Goal: Task Accomplishment & Management: Use online tool/utility

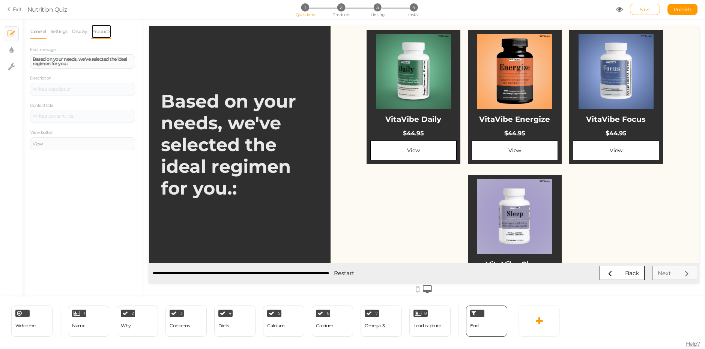
click at [111, 30] on link "Products" at bounding box center [101, 31] width 20 height 14
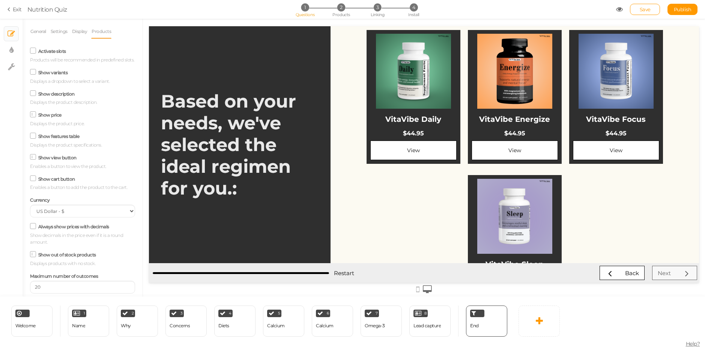
click at [48, 75] on label "Show variants" at bounding box center [53, 73] width 30 height 6
click at [0, 0] on input "Show variants" at bounding box center [0, 0] width 0 height 0
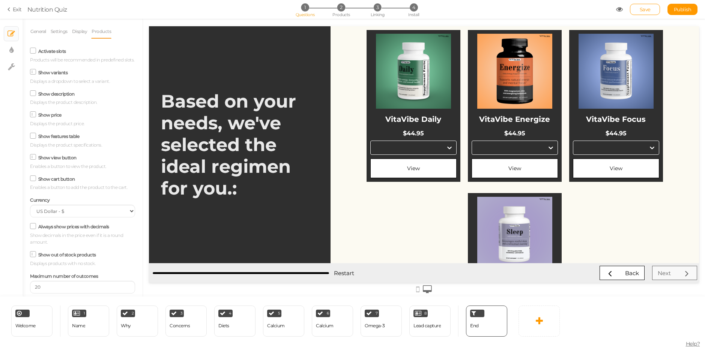
click at [46, 75] on label "Show variants" at bounding box center [53, 73] width 30 height 6
click at [0, 0] on input "Show variants" at bounding box center [0, 0] width 0 height 0
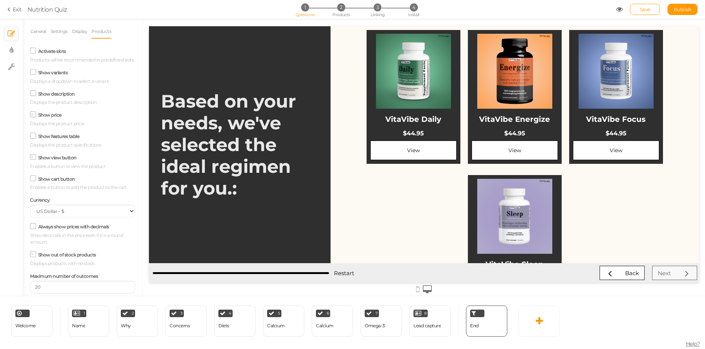
click at [51, 50] on label "Activate slots" at bounding box center [52, 51] width 28 height 6
click at [0, 0] on input "Activate slots" at bounding box center [0, 0] width 0 height 0
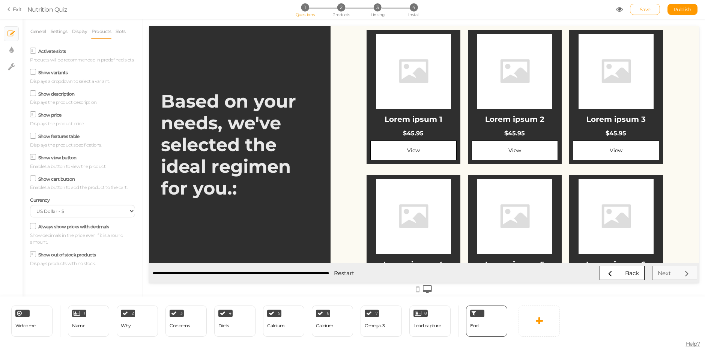
click at [51, 50] on label "Activate slots" at bounding box center [52, 51] width 28 height 6
click at [0, 0] on input "Activate slots" at bounding box center [0, 0] width 0 height 0
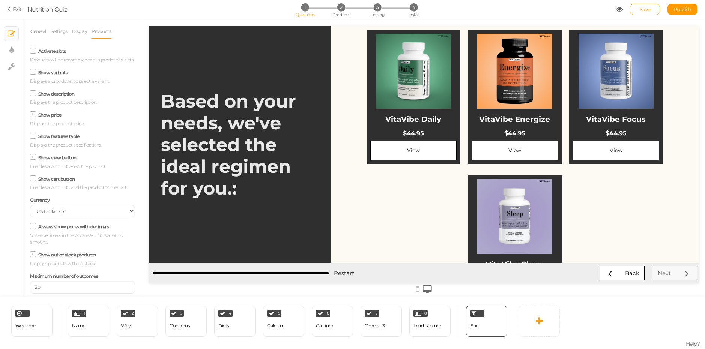
click at [41, 97] on label "Show description" at bounding box center [56, 94] width 36 height 6
click at [0, 0] on input "Show description" at bounding box center [0, 0] width 0 height 0
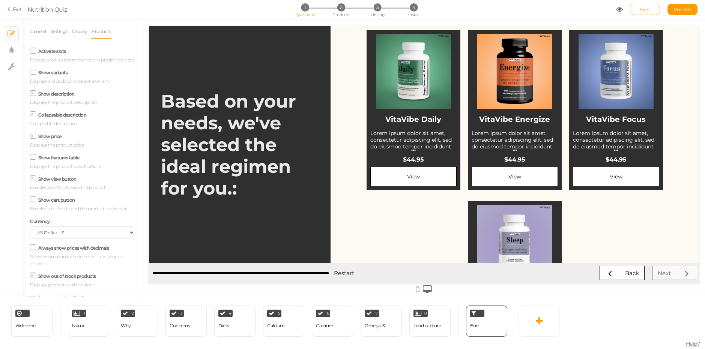
click at [47, 97] on label "Show description" at bounding box center [56, 94] width 36 height 6
click at [0, 0] on input "Show description" at bounding box center [0, 0] width 0 height 0
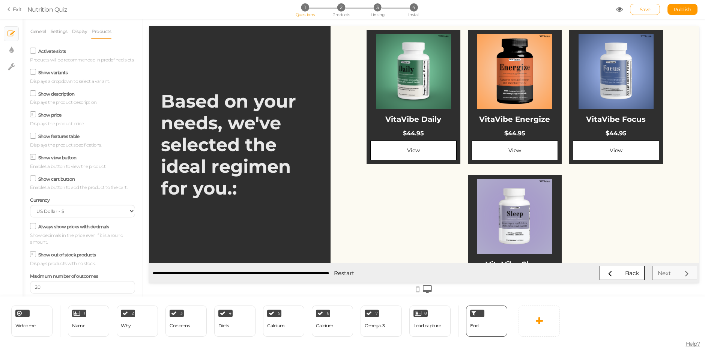
click at [51, 139] on label "Show features table" at bounding box center [58, 137] width 41 height 6
click at [0, 0] on input "Show features table" at bounding box center [0, 0] width 0 height 0
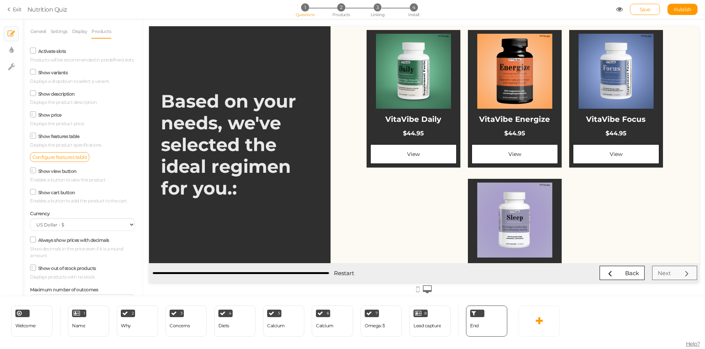
click at [51, 139] on label "Show features table" at bounding box center [58, 137] width 41 height 6
click at [0, 0] on input "Show features table" at bounding box center [0, 0] width 0 height 0
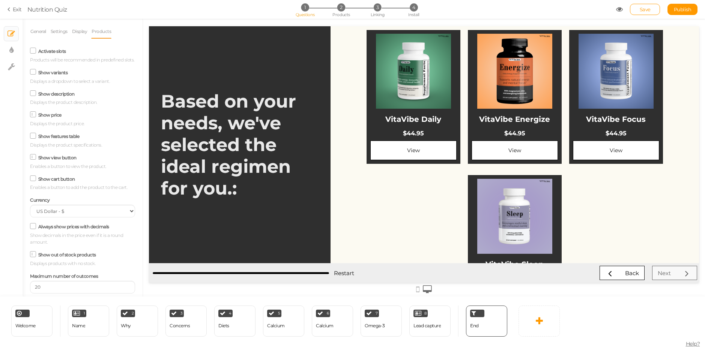
click at [51, 139] on label "Show features table" at bounding box center [58, 137] width 41 height 6
click at [0, 0] on input "Show features table" at bounding box center [0, 0] width 0 height 0
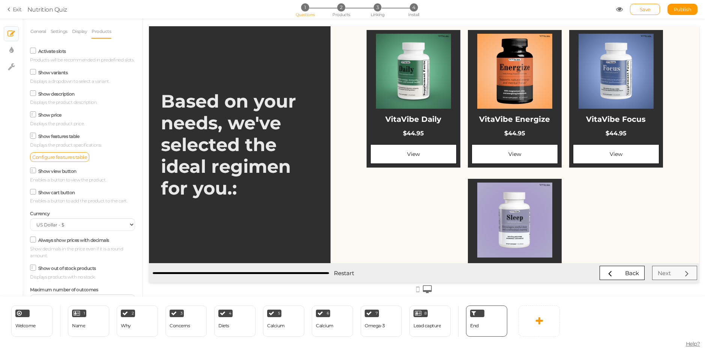
click at [51, 139] on label "Show features table" at bounding box center [58, 137] width 41 height 6
click at [0, 0] on input "Show features table" at bounding box center [0, 0] width 0 height 0
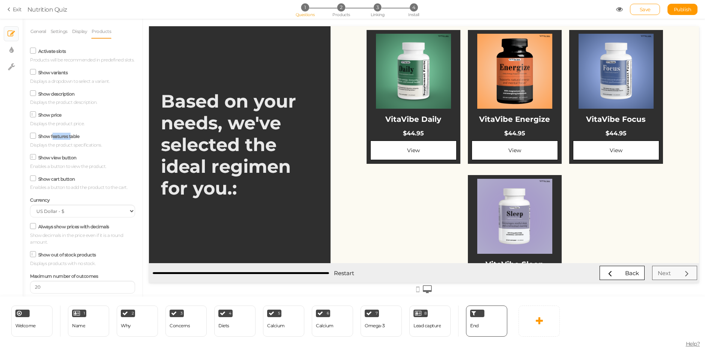
click at [51, 139] on label "Show features table" at bounding box center [58, 137] width 41 height 6
click at [0, 0] on input "Show features table" at bounding box center [0, 0] width 0 height 0
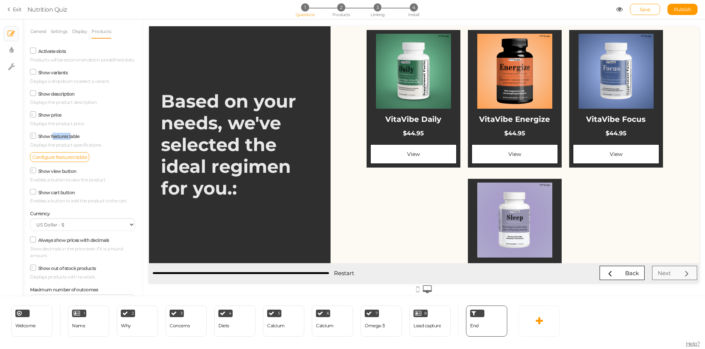
click at [51, 139] on label "Show features table" at bounding box center [58, 137] width 41 height 6
click at [0, 0] on input "Show features table" at bounding box center [0, 0] width 0 height 0
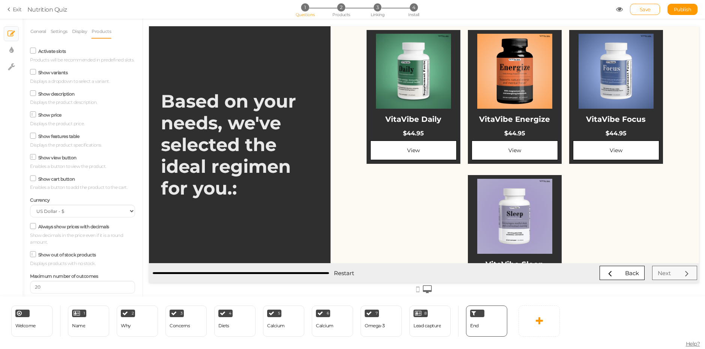
click at [50, 139] on label "Show features table" at bounding box center [58, 137] width 41 height 6
click at [0, 0] on input "Show features table" at bounding box center [0, 0] width 0 height 0
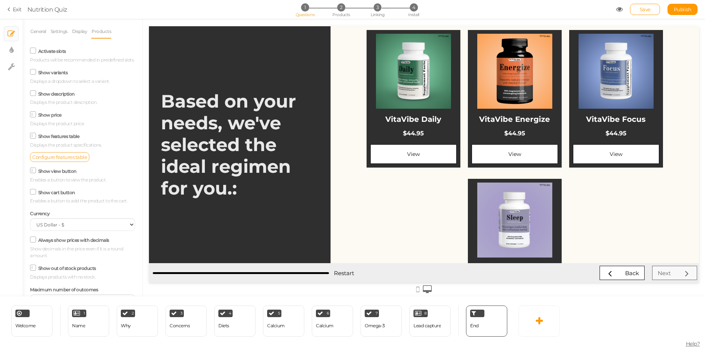
click at [57, 160] on span "Configure features table" at bounding box center [59, 157] width 55 height 6
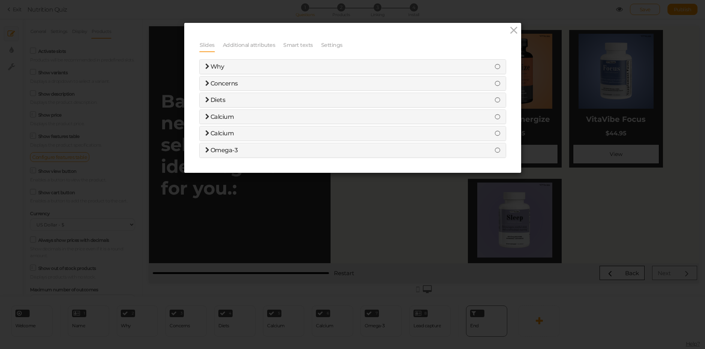
click at [200, 66] on div "Why" at bounding box center [353, 67] width 306 height 14
click at [495, 64] on icon at bounding box center [497, 66] width 5 height 6
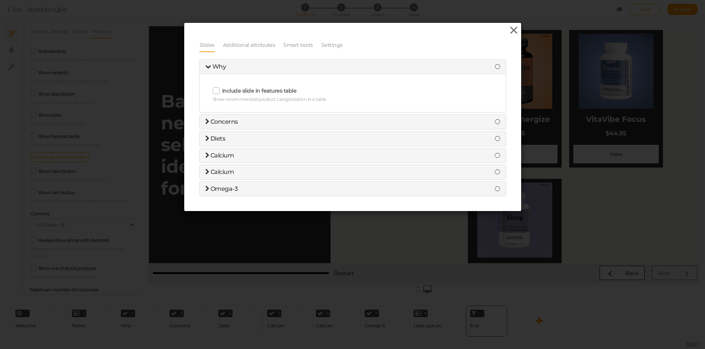
click at [515, 29] on icon at bounding box center [514, 30] width 11 height 11
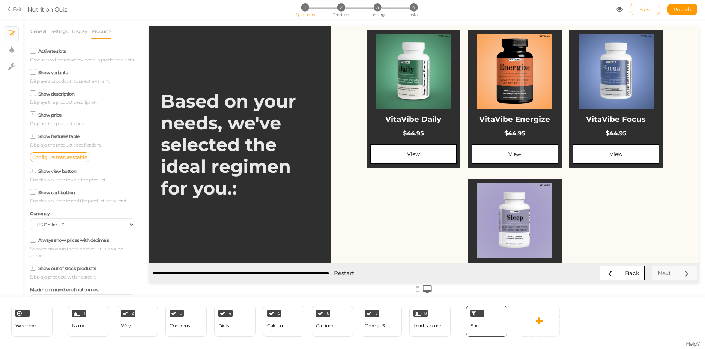
click at [32, 139] on span at bounding box center [33, 136] width 6 height 6
click at [0, 0] on input "Show features table" at bounding box center [0, 0] width 0 height 0
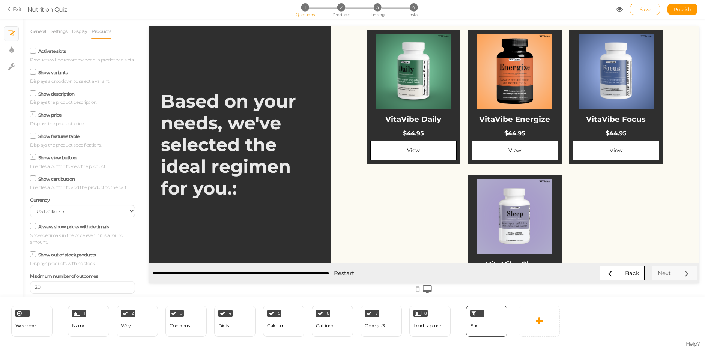
click at [34, 180] on icon at bounding box center [33, 178] width 10 height 4
click at [0, 0] on input "Show cart button" at bounding box center [0, 0] width 0 height 0
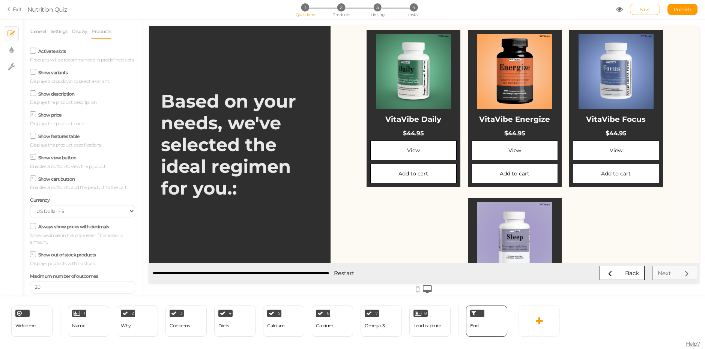
click at [34, 178] on icon at bounding box center [34, 178] width 4 height 0
click at [0, 0] on input "Show cart button" at bounding box center [0, 0] width 0 height 0
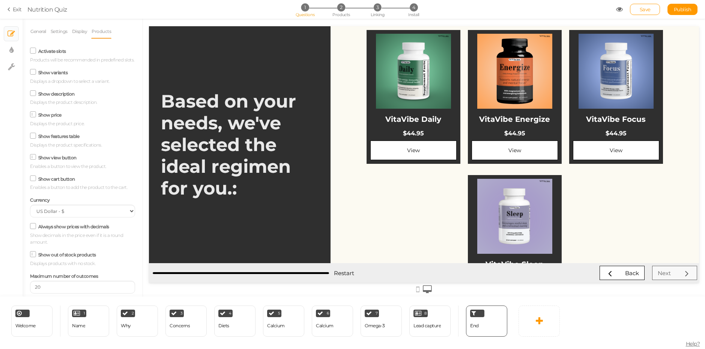
scroll to position [19, 0]
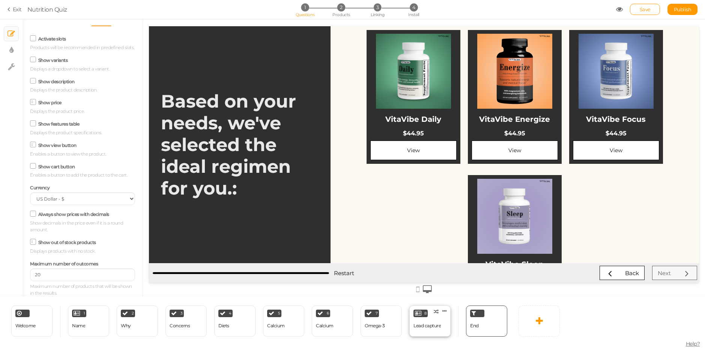
click at [440, 324] on div "Lead capture" at bounding box center [427, 326] width 27 height 5
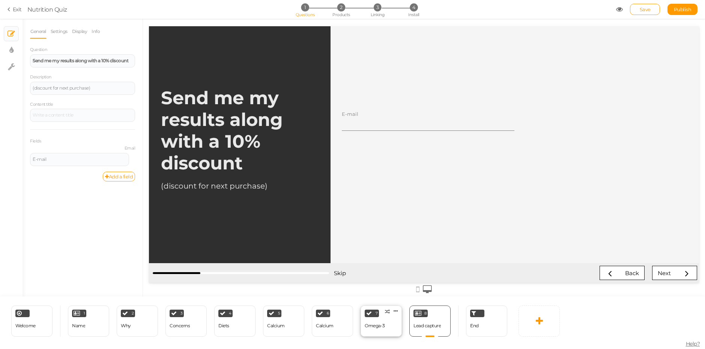
scroll to position [0, 0]
click at [511, 325] on div "End" at bounding box center [484, 321] width 53 height 31
click at [492, 322] on div "End" at bounding box center [486, 321] width 41 height 31
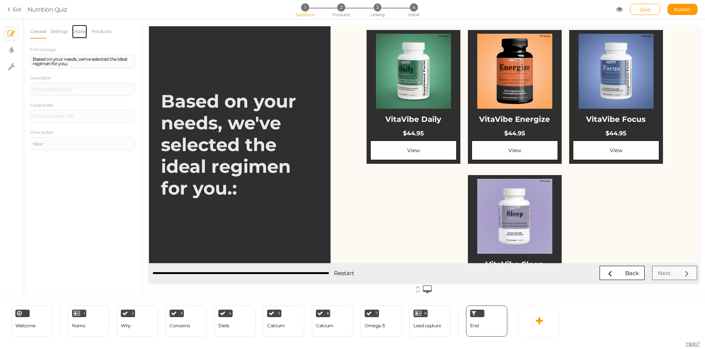
click at [75, 32] on link "Display" at bounding box center [80, 31] width 16 height 14
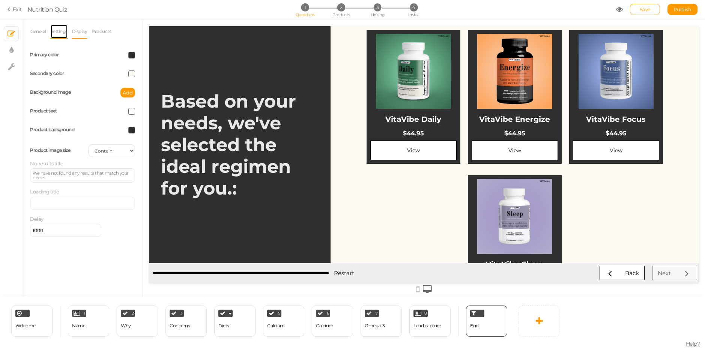
click at [59, 33] on link "Settings" at bounding box center [59, 31] width 18 height 14
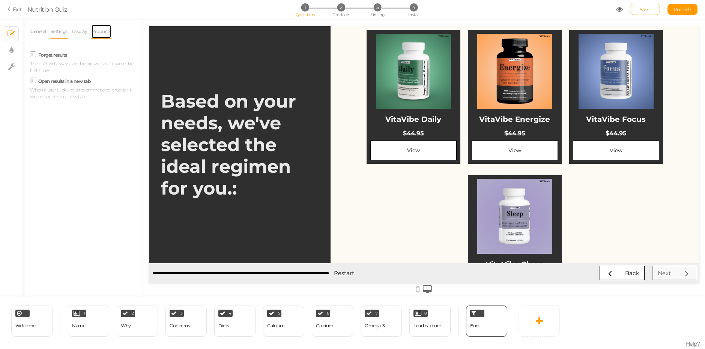
click at [103, 33] on link "Products" at bounding box center [101, 31] width 20 height 14
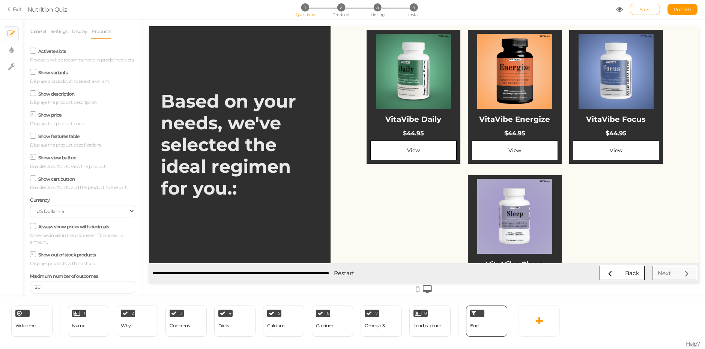
click at [30, 117] on span at bounding box center [33, 114] width 6 height 6
click at [0, 0] on input "Show price" at bounding box center [0, 0] width 0 height 0
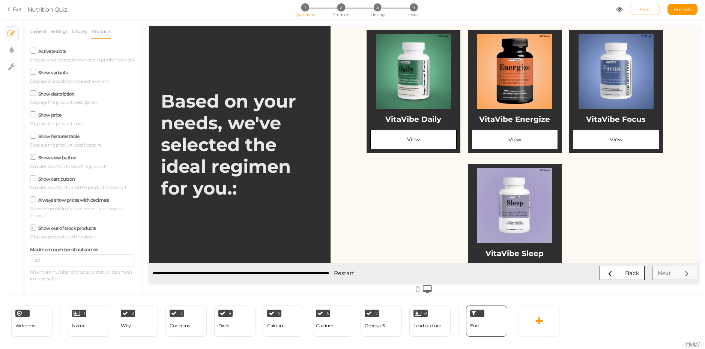
click at [33, 157] on icon at bounding box center [34, 157] width 4 height 0
click at [0, 0] on input "Show view button" at bounding box center [0, 0] width 0 height 0
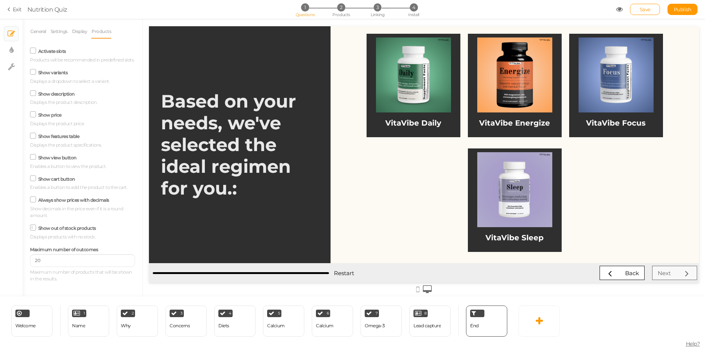
click at [33, 155] on icon at bounding box center [33, 157] width 10 height 4
click at [0, 0] on input "Show view button" at bounding box center [0, 0] width 0 height 0
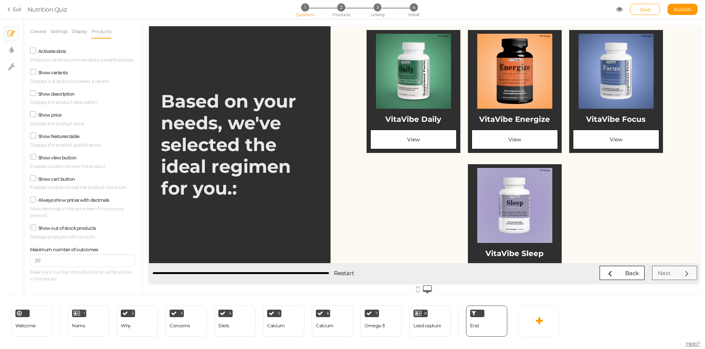
click at [64, 203] on label "Always show prices with decimals" at bounding box center [73, 200] width 71 height 6
click at [0, 0] on input "Always show prices with decimals" at bounding box center [0, 0] width 0 height 0
click at [64, 203] on label "Always show prices with decimals" at bounding box center [73, 200] width 71 height 6
click at [0, 0] on input "Always show prices with decimals" at bounding box center [0, 0] width 0 height 0
click at [51, 72] on label "Show variants" at bounding box center [53, 73] width 30 height 6
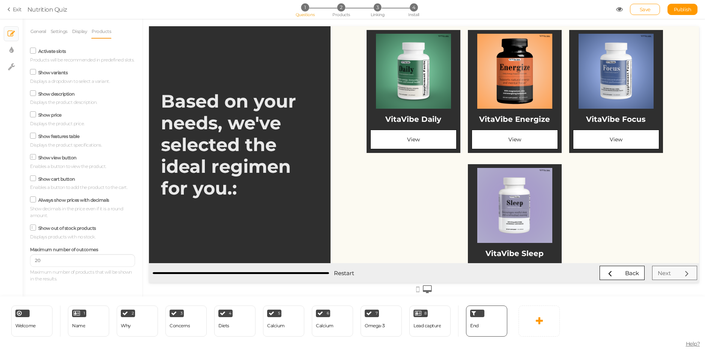
click at [0, 0] on input "Show variants" at bounding box center [0, 0] width 0 height 0
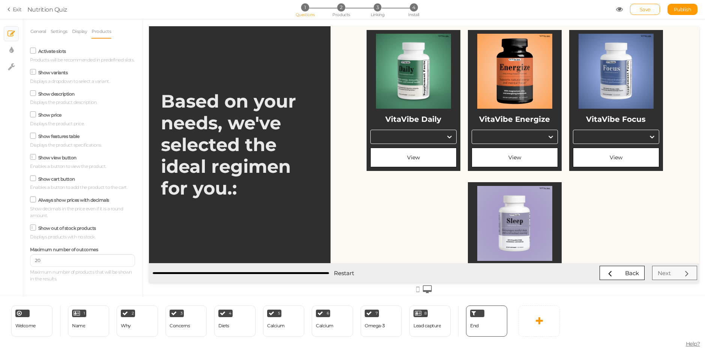
click at [443, 141] on div at bounding box center [450, 137] width 14 height 14
click at [447, 137] on icon at bounding box center [449, 137] width 5 height 3
click at [44, 72] on label "Show variants" at bounding box center [53, 73] width 30 height 6
click at [53, 73] on label "Show variants" at bounding box center [53, 73] width 30 height 6
click at [0, 0] on input "Show variants" at bounding box center [0, 0] width 0 height 0
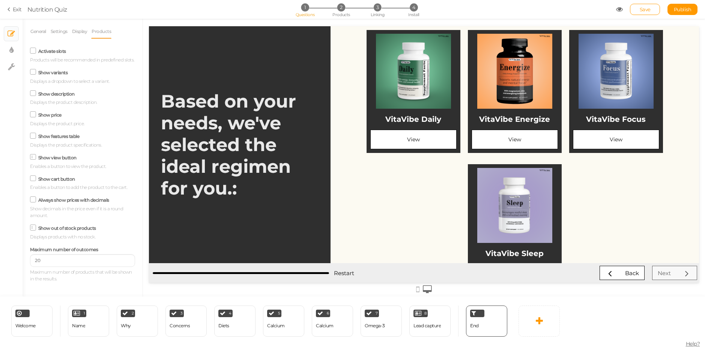
click at [53, 50] on label "Activate slots" at bounding box center [52, 51] width 28 height 6
click at [0, 0] on input "Activate slots" at bounding box center [0, 0] width 0 height 0
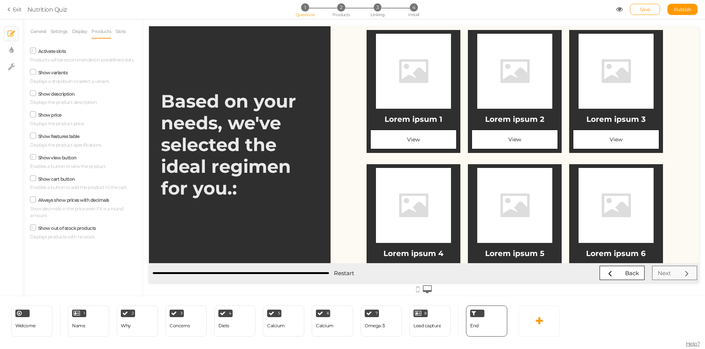
click at [53, 50] on label "Activate slots" at bounding box center [52, 51] width 28 height 6
click at [0, 0] on input "Activate slots" at bounding box center [0, 0] width 0 height 0
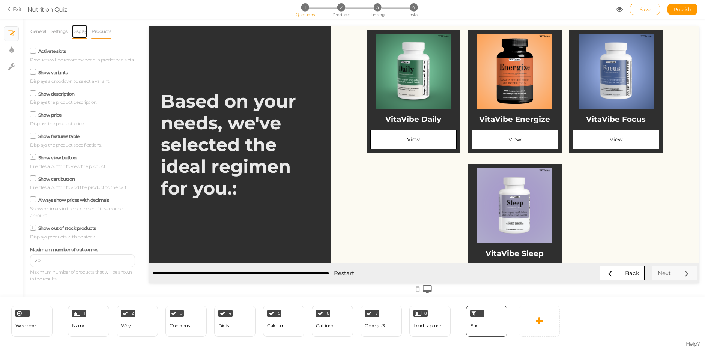
click at [78, 32] on link "Display" at bounding box center [80, 31] width 16 height 14
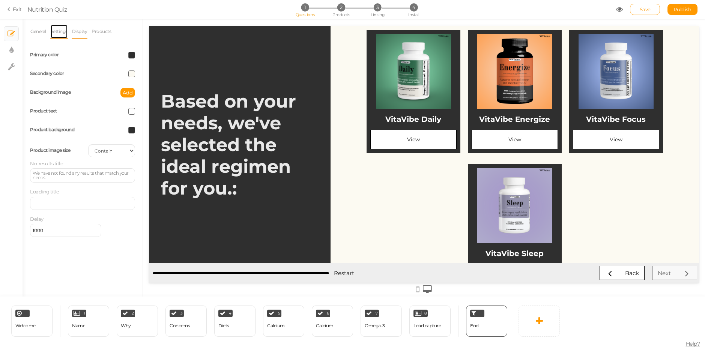
click at [59, 30] on link "Settings" at bounding box center [59, 31] width 18 height 14
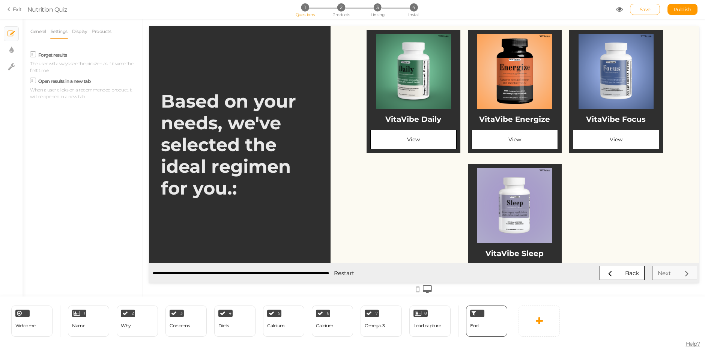
click at [91, 30] on li "Display" at bounding box center [82, 31] width 20 height 14
click at [82, 31] on link "Display" at bounding box center [80, 31] width 16 height 14
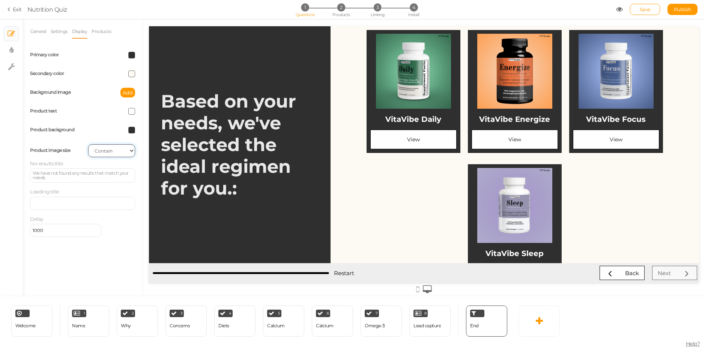
click at [92, 154] on select "Cover Contain Default" at bounding box center [111, 151] width 47 height 13
click at [95, 154] on select "Cover Contain Default" at bounding box center [111, 151] width 47 height 13
click at [62, 34] on link "Settings" at bounding box center [59, 31] width 18 height 14
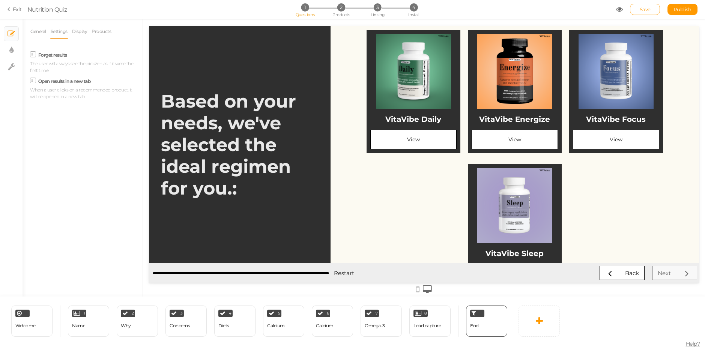
click at [418, 291] on div at bounding box center [424, 289] width 550 height 12
click at [419, 290] on icon at bounding box center [417, 290] width 3 height 8
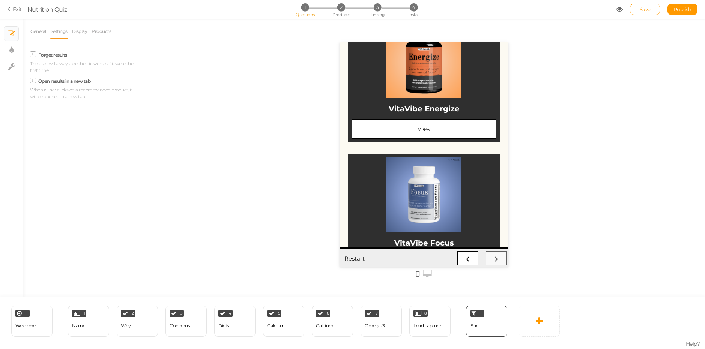
scroll to position [338, 0]
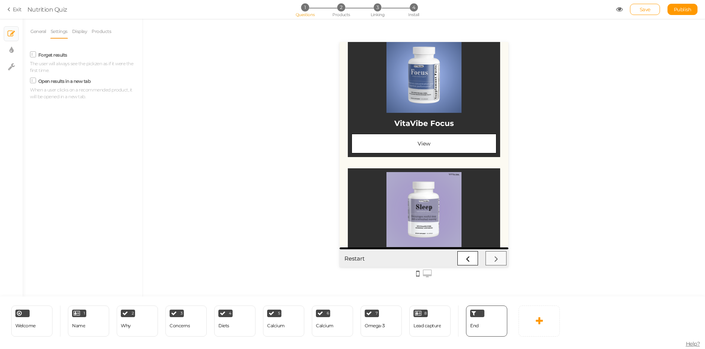
click at [618, 4] on div "Save Publish" at bounding box center [657, 9] width 82 height 11
click at [616, 9] on icon at bounding box center [619, 9] width 7 height 7
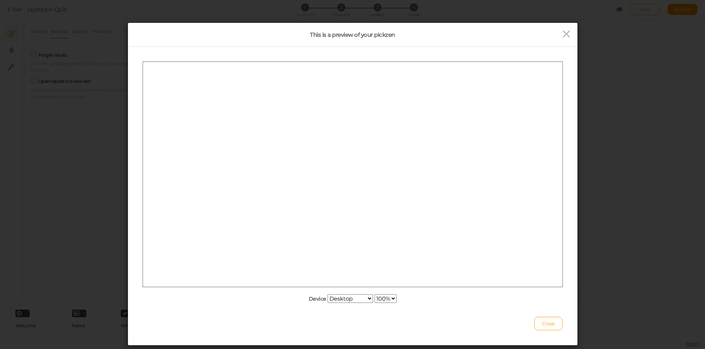
scroll to position [0, 0]
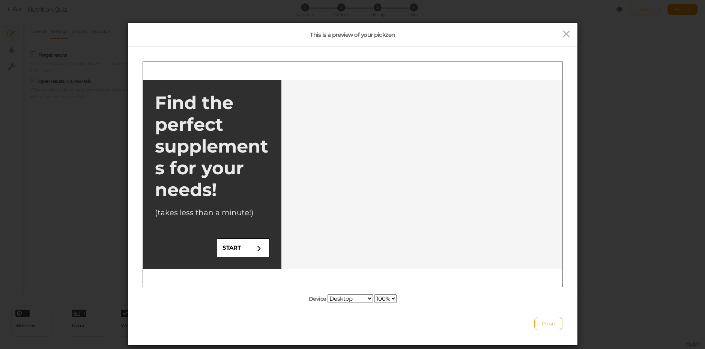
click at [364, 298] on select "Desktop Small mobile Large mobile" at bounding box center [350, 299] width 45 height 9
click at [328, 303] on select "Desktop Small mobile Large mobile" at bounding box center [350, 299] width 45 height 9
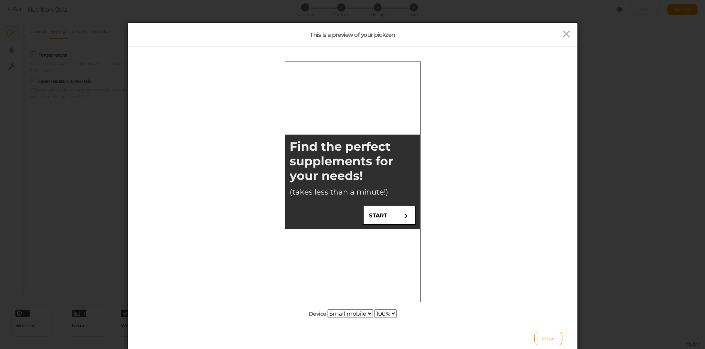
click at [388, 222] on link "START" at bounding box center [389, 215] width 53 height 19
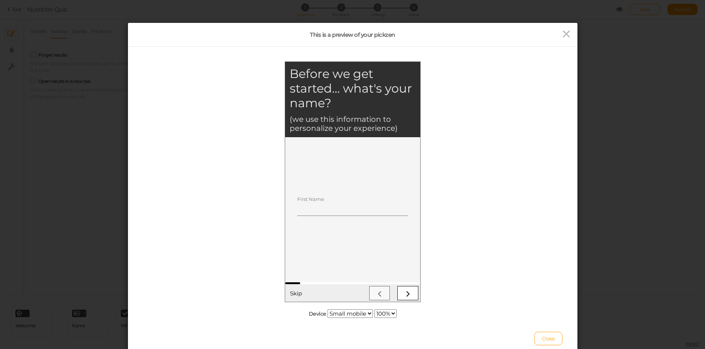
click at [408, 300] on div "Skip" at bounding box center [352, 292] width 135 height 20
click at [409, 298] on link at bounding box center [407, 293] width 21 height 14
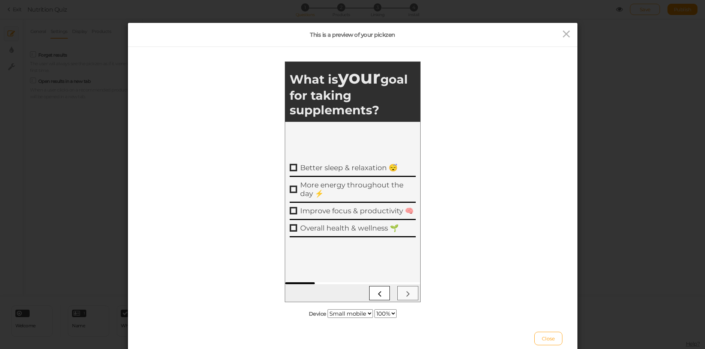
click at [407, 298] on div at bounding box center [352, 293] width 131 height 14
click at [366, 235] on link "Overall health & wellness 🌱" at bounding box center [352, 228] width 126 height 17
drag, startPoint x: 391, startPoint y: 279, endPoint x: 398, endPoint y: 283, distance: 8.1
click at [392, 279] on div at bounding box center [352, 202] width 135 height 161
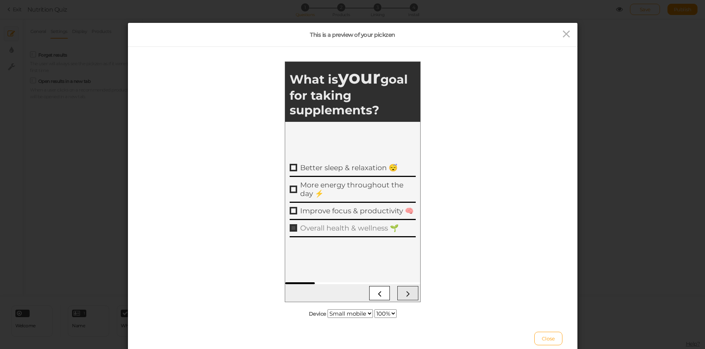
click at [407, 289] on icon at bounding box center [408, 293] width 10 height 10
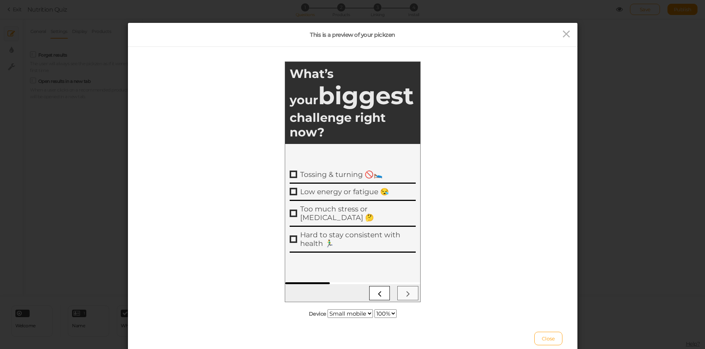
click at [366, 210] on div "Improve focus & productivity 🧠" at bounding box center [358, 210] width 116 height 9
click at [407, 292] on div at bounding box center [352, 293] width 131 height 14
click at [357, 212] on div "Too much stress or [MEDICAL_DATA] 🤔" at bounding box center [358, 213] width 116 height 17
click at [416, 299] on link at bounding box center [407, 293] width 21 height 14
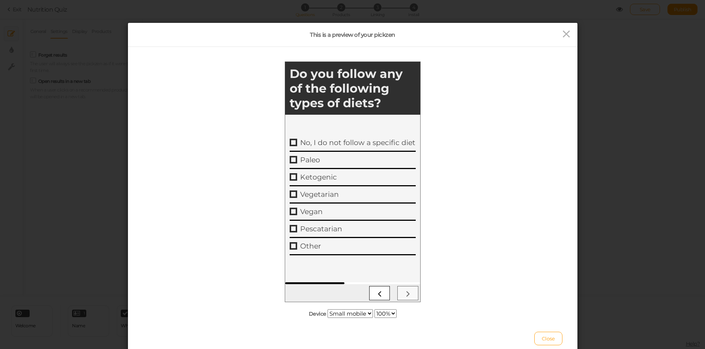
click at [401, 289] on div at bounding box center [352, 293] width 131 height 14
click at [352, 206] on link "Vegan" at bounding box center [352, 211] width 126 height 17
click at [411, 296] on icon at bounding box center [408, 293] width 10 height 10
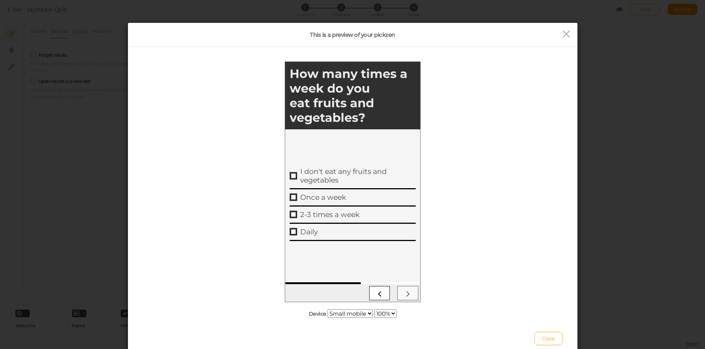
click at [404, 293] on div at bounding box center [352, 293] width 131 height 14
click at [366, 224] on link "Daily" at bounding box center [352, 232] width 126 height 17
click at [411, 285] on div at bounding box center [352, 292] width 131 height 16
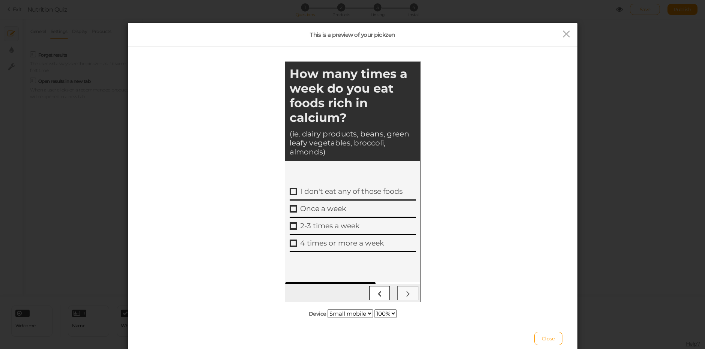
click at [411, 293] on div at bounding box center [352, 293] width 131 height 14
click at [372, 205] on div "Once a week" at bounding box center [358, 208] width 116 height 9
click at [398, 296] on link at bounding box center [407, 293] width 21 height 14
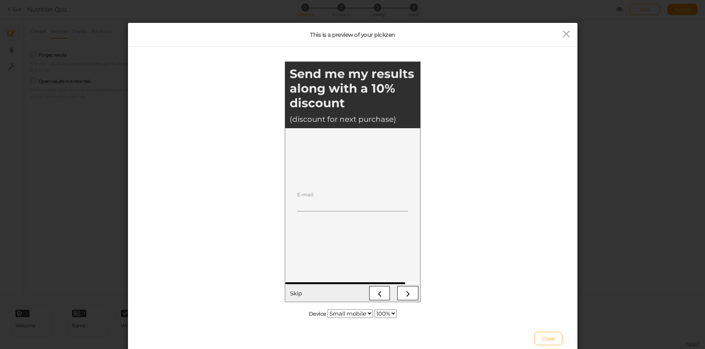
click at [346, 200] on input "E-mail" at bounding box center [352, 204] width 111 height 14
click at [414, 297] on link at bounding box center [407, 293] width 21 height 14
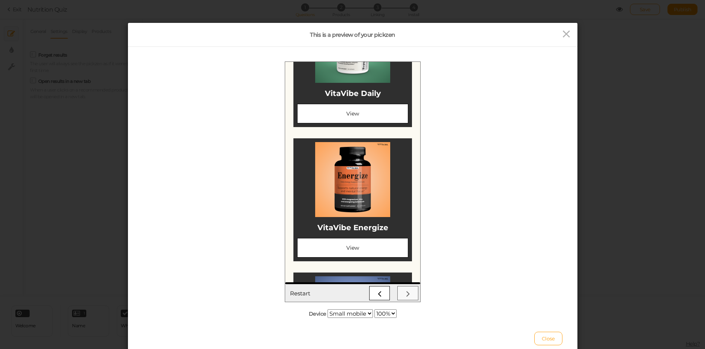
scroll to position [188, 0]
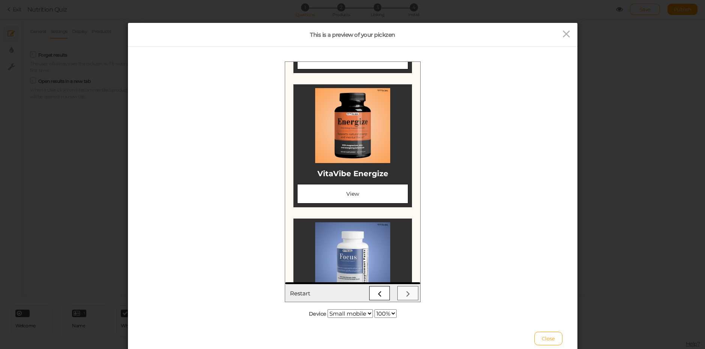
click at [345, 314] on select "Desktop Small mobile Large mobile" at bounding box center [350, 314] width 45 height 9
select select "2"
click at [328, 318] on select "Desktop Small mobile Large mobile" at bounding box center [350, 314] width 45 height 9
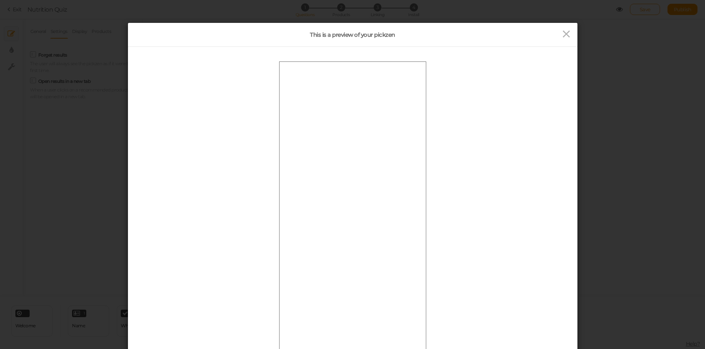
scroll to position [0, 0]
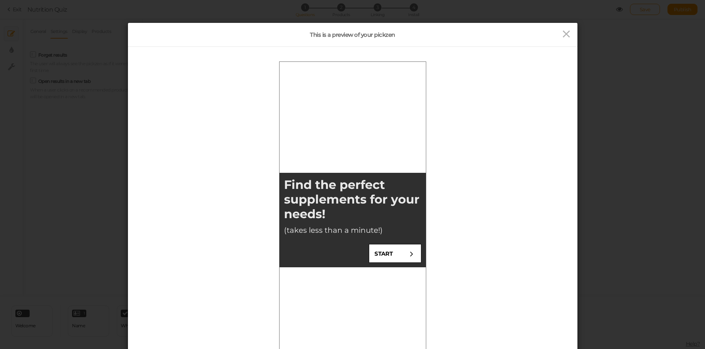
click at [386, 259] on link "START" at bounding box center [395, 253] width 53 height 19
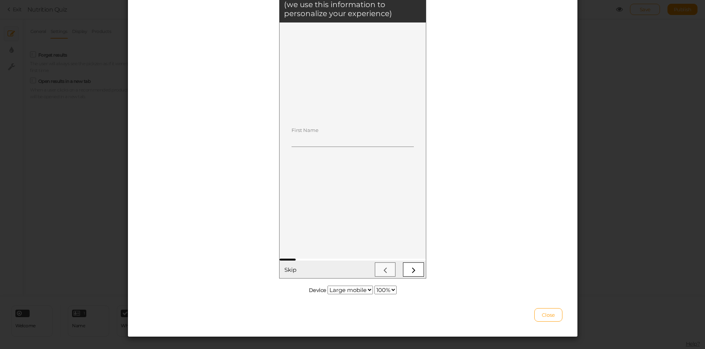
scroll to position [111, 0]
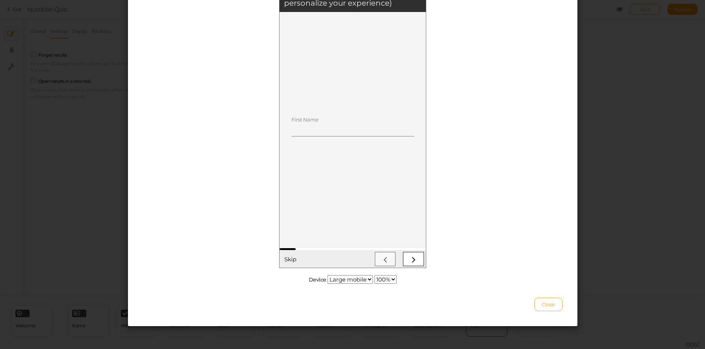
click at [552, 306] on span "Close" at bounding box center [548, 305] width 13 height 6
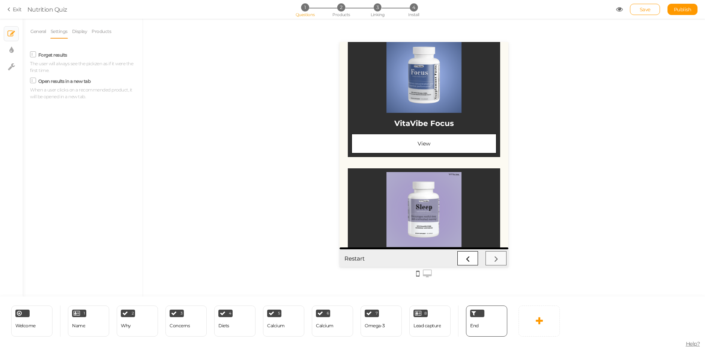
click at [393, 98] on div at bounding box center [424, 75] width 145 height 75
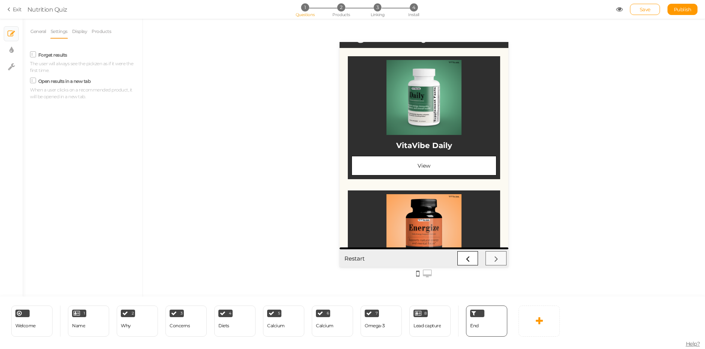
scroll to position [0, 0]
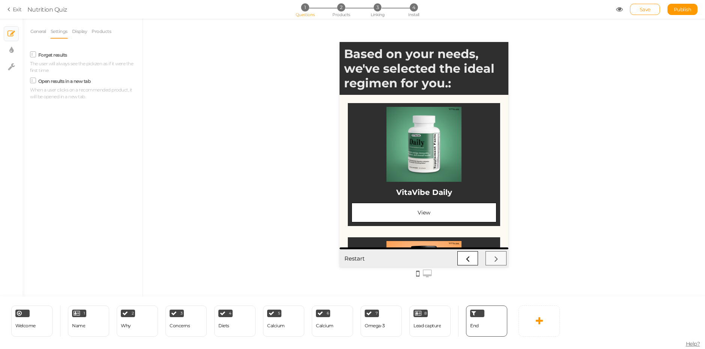
click at [89, 36] on li "Display" at bounding box center [82, 31] width 20 height 14
click at [77, 27] on link "Display" at bounding box center [80, 31] width 16 height 14
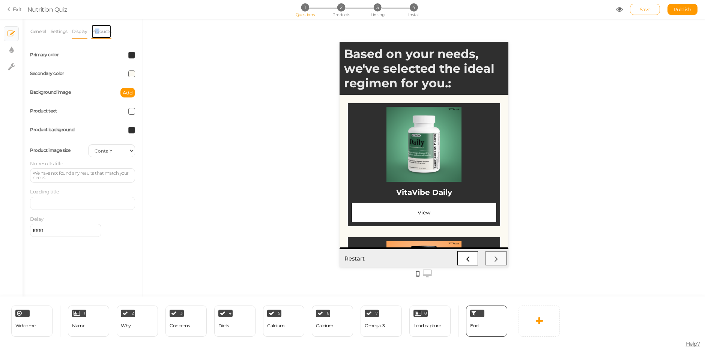
click at [98, 31] on link "Products" at bounding box center [101, 31] width 20 height 14
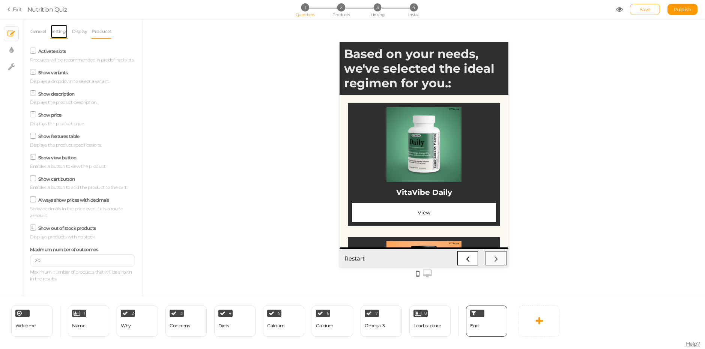
click at [66, 30] on link "Settings" at bounding box center [59, 31] width 18 height 14
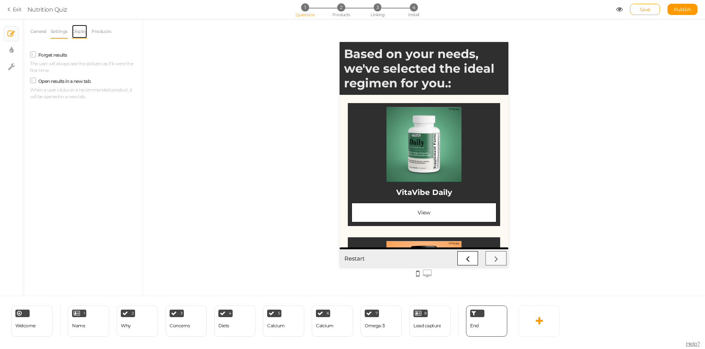
click at [87, 30] on link "Display" at bounding box center [80, 31] width 16 height 14
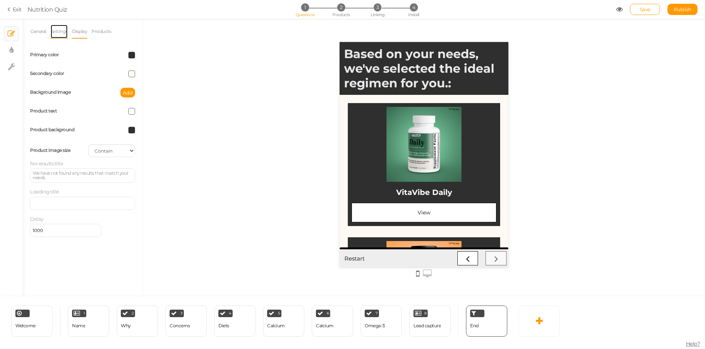
click at [54, 28] on link "Settings" at bounding box center [59, 31] width 18 height 14
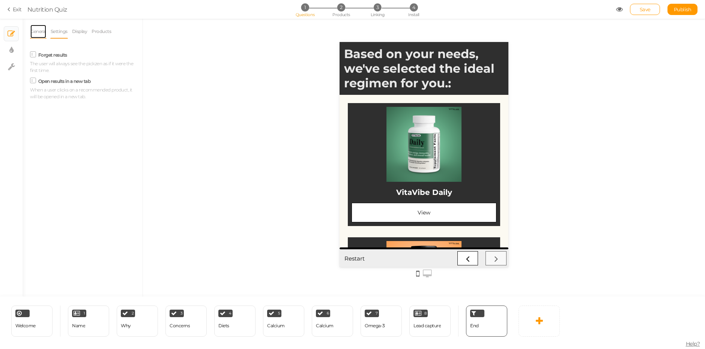
click at [39, 32] on link "General" at bounding box center [38, 31] width 17 height 14
click at [18, 50] on link "× Display settings" at bounding box center [11, 50] width 14 height 14
select select "montserrat"
select select "fade"
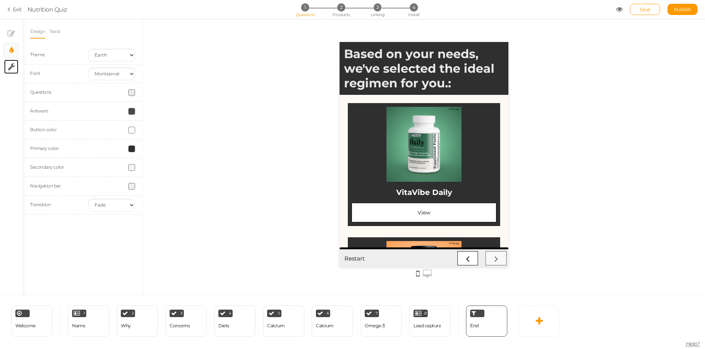
click at [7, 63] on link "× Settings" at bounding box center [11, 67] width 14 height 14
select select "en"
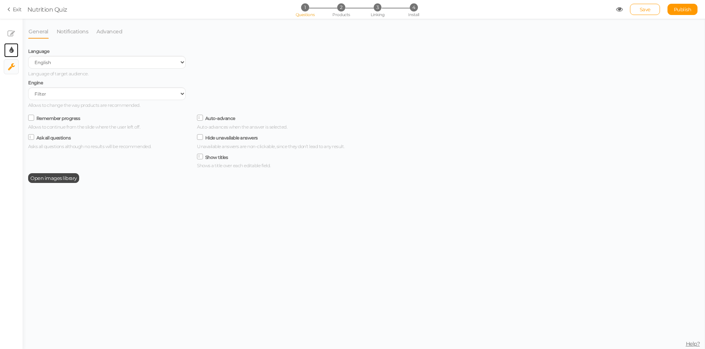
click at [9, 49] on icon at bounding box center [11, 51] width 4 height 8
select select "montserrat"
select select "fade"
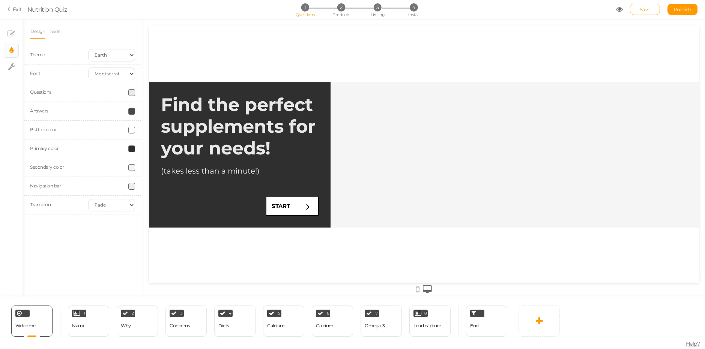
click at [464, 320] on div "End" at bounding box center [482, 321] width 49 height 31
click at [499, 329] on div "End" at bounding box center [486, 321] width 41 height 31
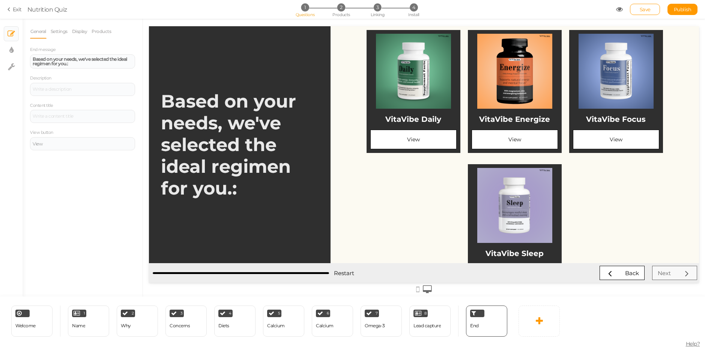
click at [382, 87] on div at bounding box center [414, 71] width 86 height 75
click at [99, 32] on link "Products" at bounding box center [101, 31] width 20 height 14
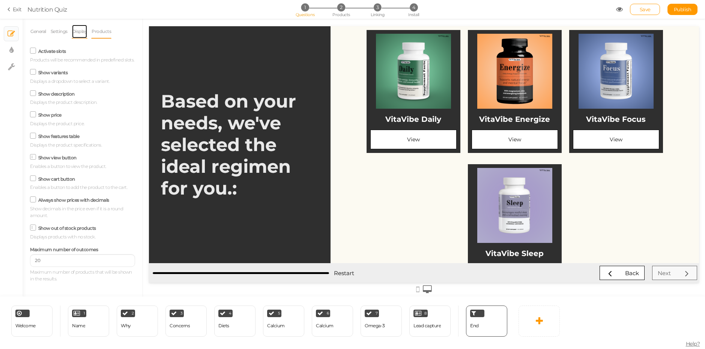
click at [86, 26] on link "Display" at bounding box center [80, 31] width 16 height 14
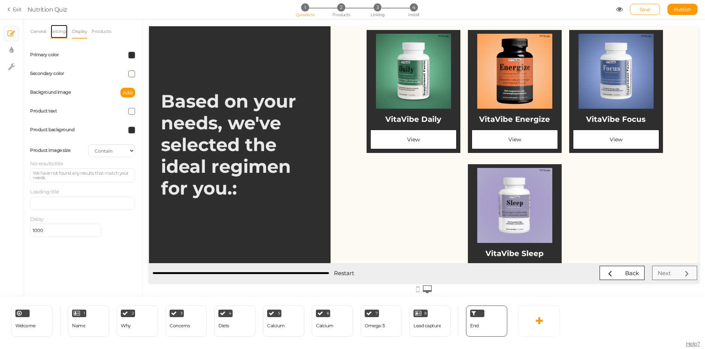
click at [62, 26] on link "Settings" at bounding box center [59, 31] width 18 height 14
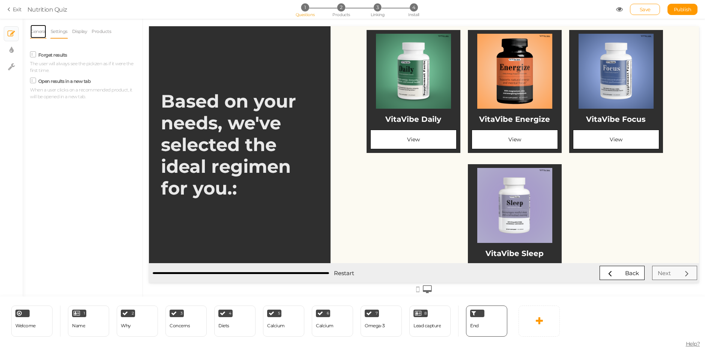
click at [37, 30] on link "General" at bounding box center [38, 31] width 17 height 14
click at [94, 35] on link "Products" at bounding box center [101, 31] width 20 height 14
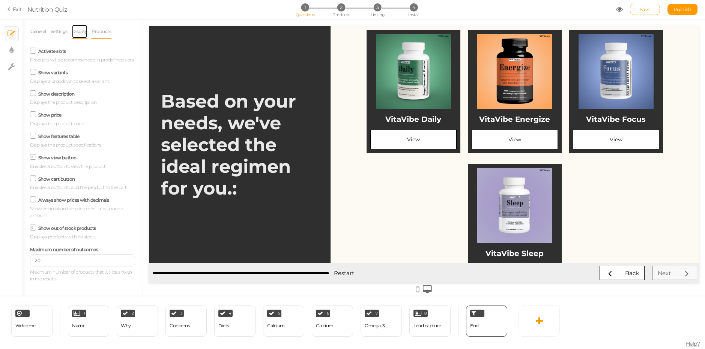
click at [84, 28] on link "Display" at bounding box center [80, 31] width 16 height 14
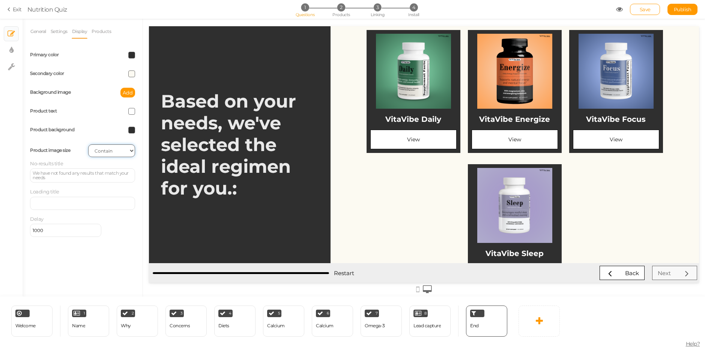
click at [105, 152] on select "Cover Contain Default" at bounding box center [111, 151] width 47 height 13
click at [88, 145] on select "Cover Contain Default" at bounding box center [111, 151] width 47 height 13
click at [98, 145] on select "Cover Contain Default" at bounding box center [111, 151] width 47 height 13
click at [88, 145] on select "Cover Contain Default" at bounding box center [111, 151] width 47 height 13
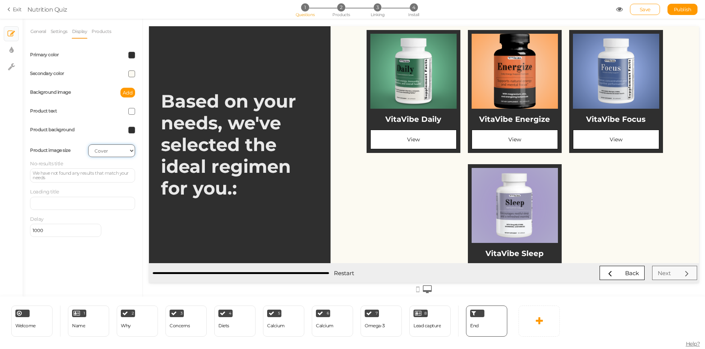
click at [104, 149] on select "Cover Contain Default" at bounding box center [111, 151] width 47 height 13
click at [416, 288] on div at bounding box center [424, 289] width 550 height 12
click at [416, 288] on icon at bounding box center [417, 290] width 3 height 8
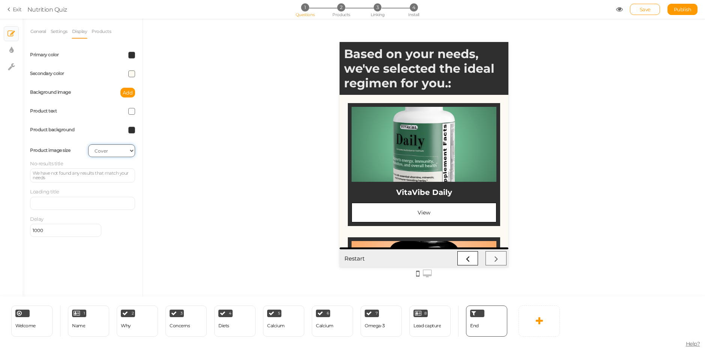
click at [115, 152] on select "Cover Contain Default" at bounding box center [111, 151] width 47 height 13
select select "contain"
click at [88, 145] on select "Cover Contain Default" at bounding box center [111, 151] width 47 height 13
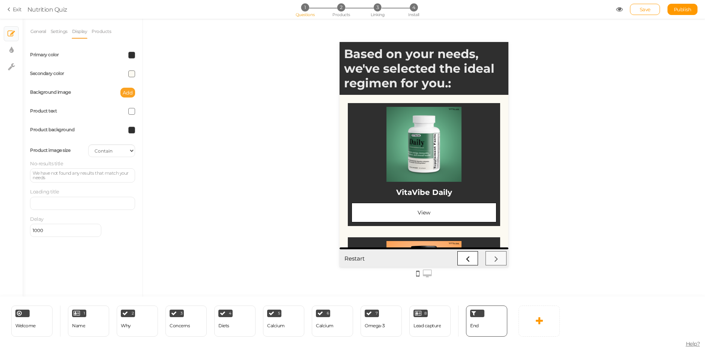
click at [127, 95] on span "Add" at bounding box center [128, 93] width 10 height 6
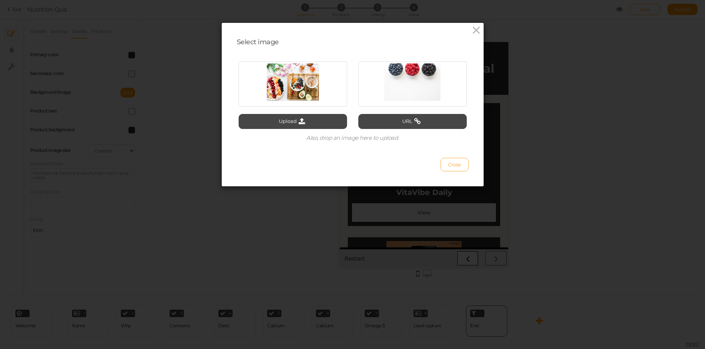
click at [448, 167] on span "Close" at bounding box center [454, 165] width 13 height 6
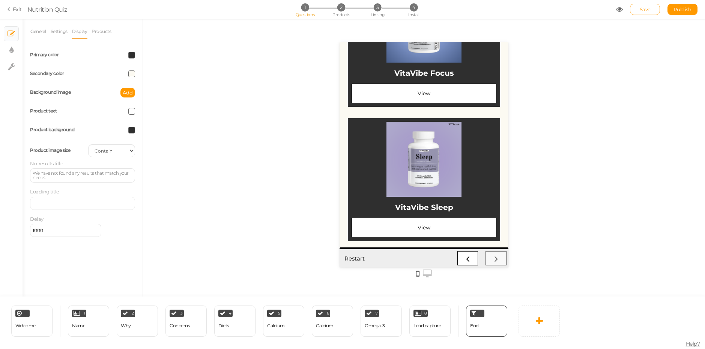
scroll to position [394, 0]
